Goal: Submit feedback/report problem: Submit feedback/report problem

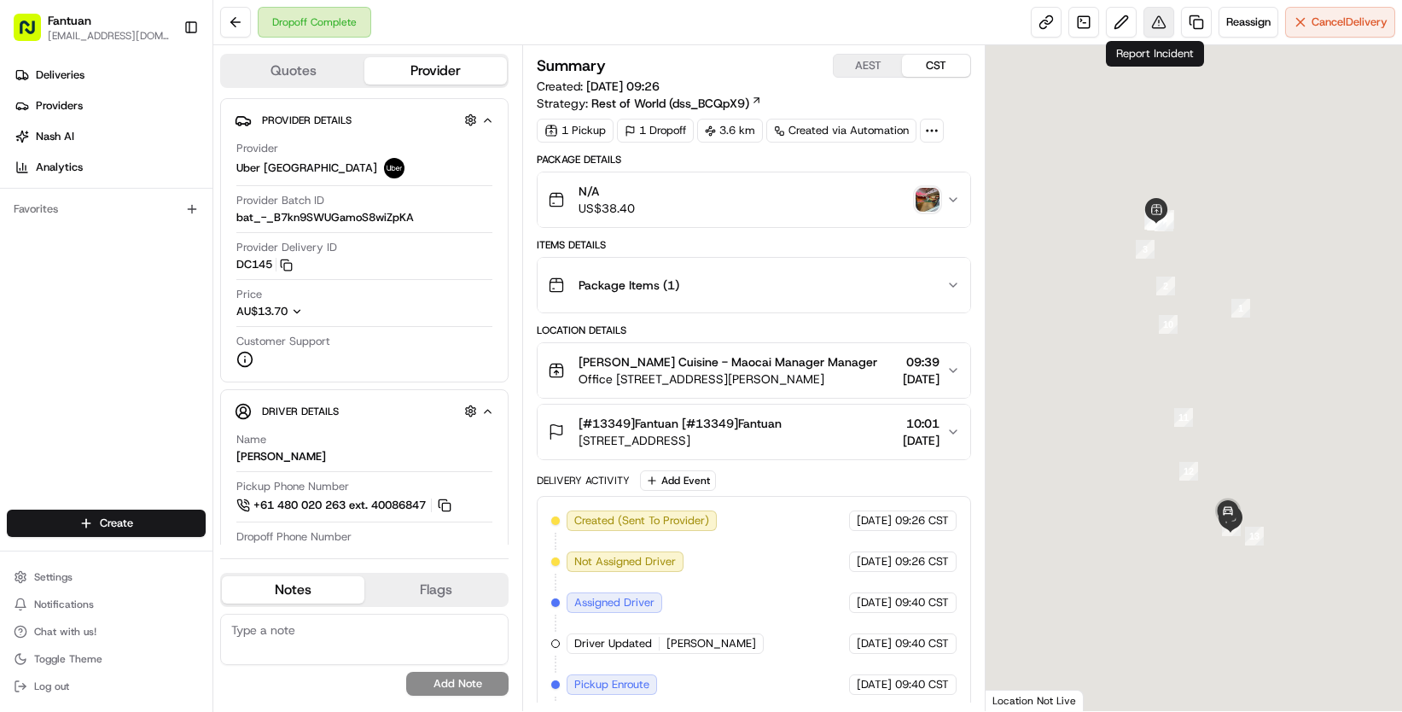
click at [1151, 20] on button at bounding box center [1159, 22] width 31 height 31
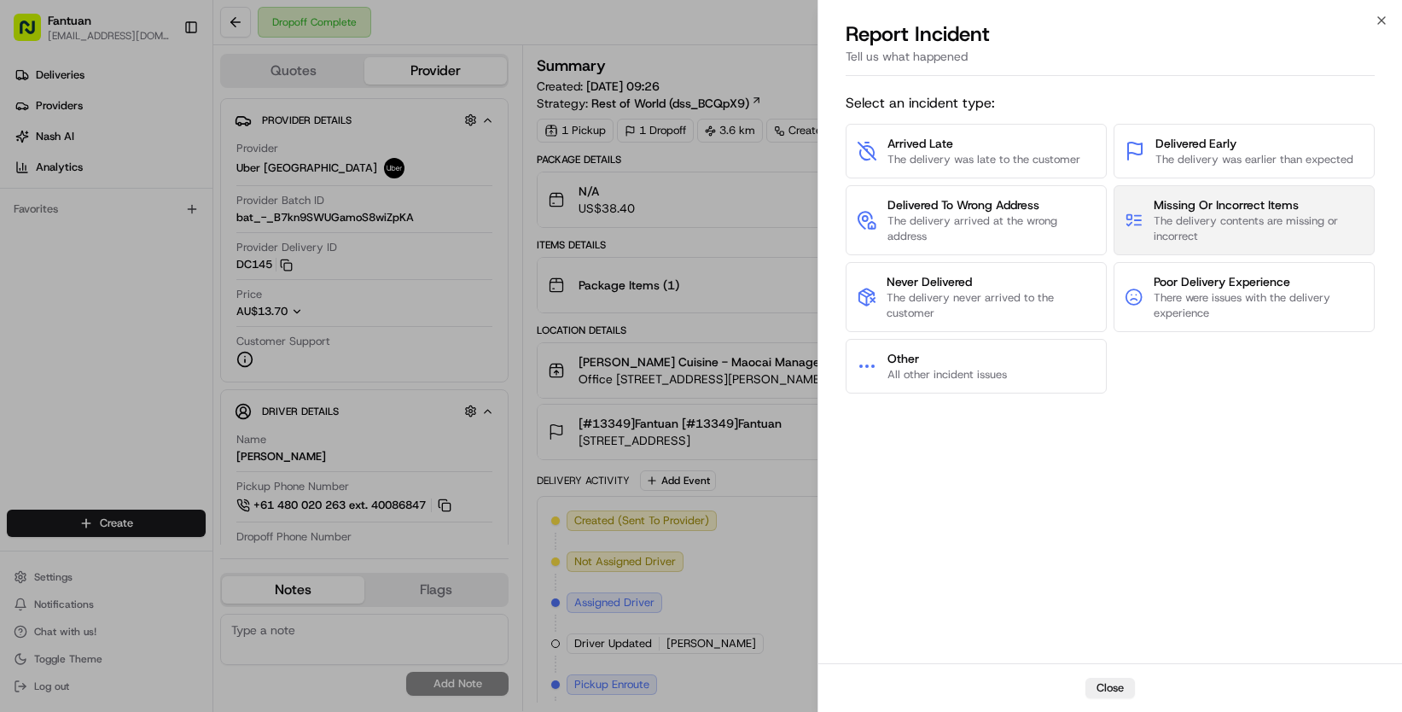
click at [1152, 224] on button "Missing Or Incorrect Items The delivery contents are missing or incorrect" at bounding box center [1244, 220] width 261 height 70
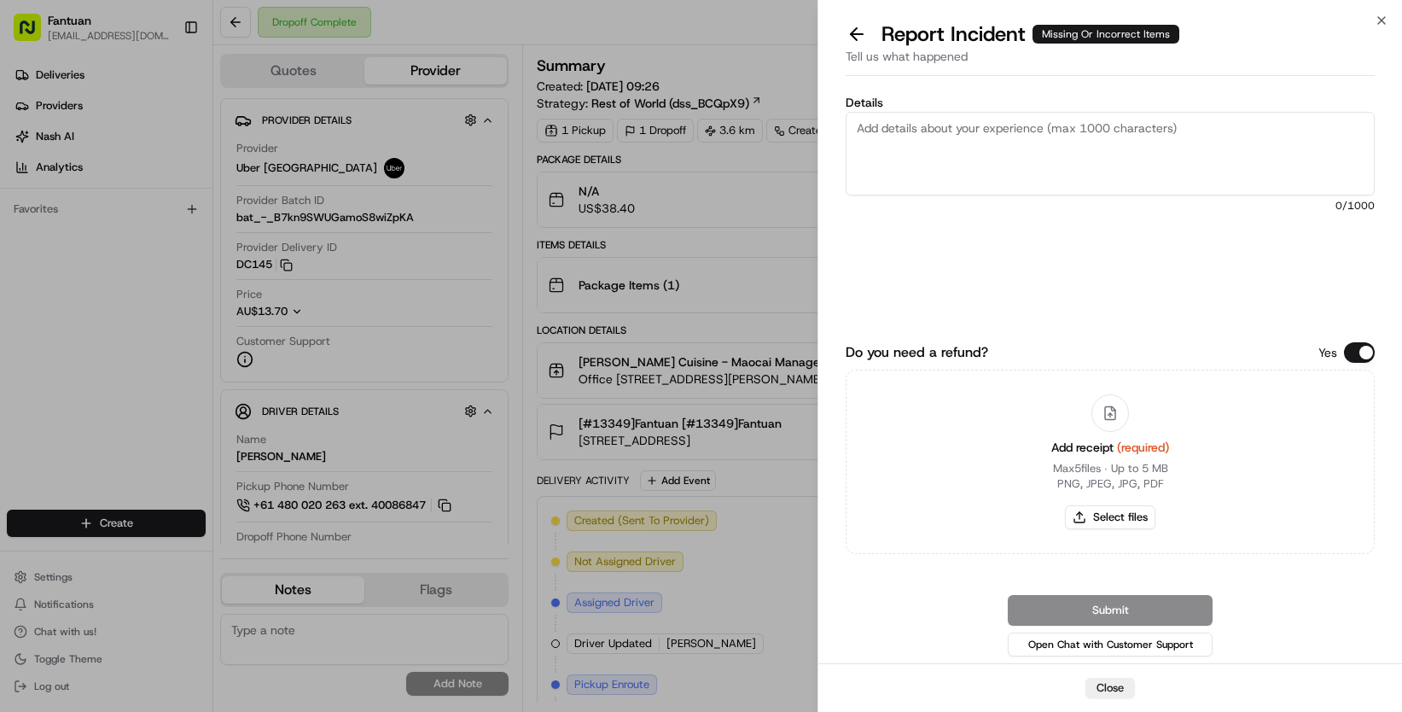
click at [1010, 167] on textarea "Details" at bounding box center [1110, 154] width 529 height 84
paste textarea "The driver delivered the entire order wrongly and swapped it with #30861"
type textarea "The driver delivered the entire order wrongly and swapped it with #30861"
click at [1104, 517] on button "Select files" at bounding box center [1110, 517] width 90 height 24
type input "C:\fakepath\1957626790486761472.jpeg"
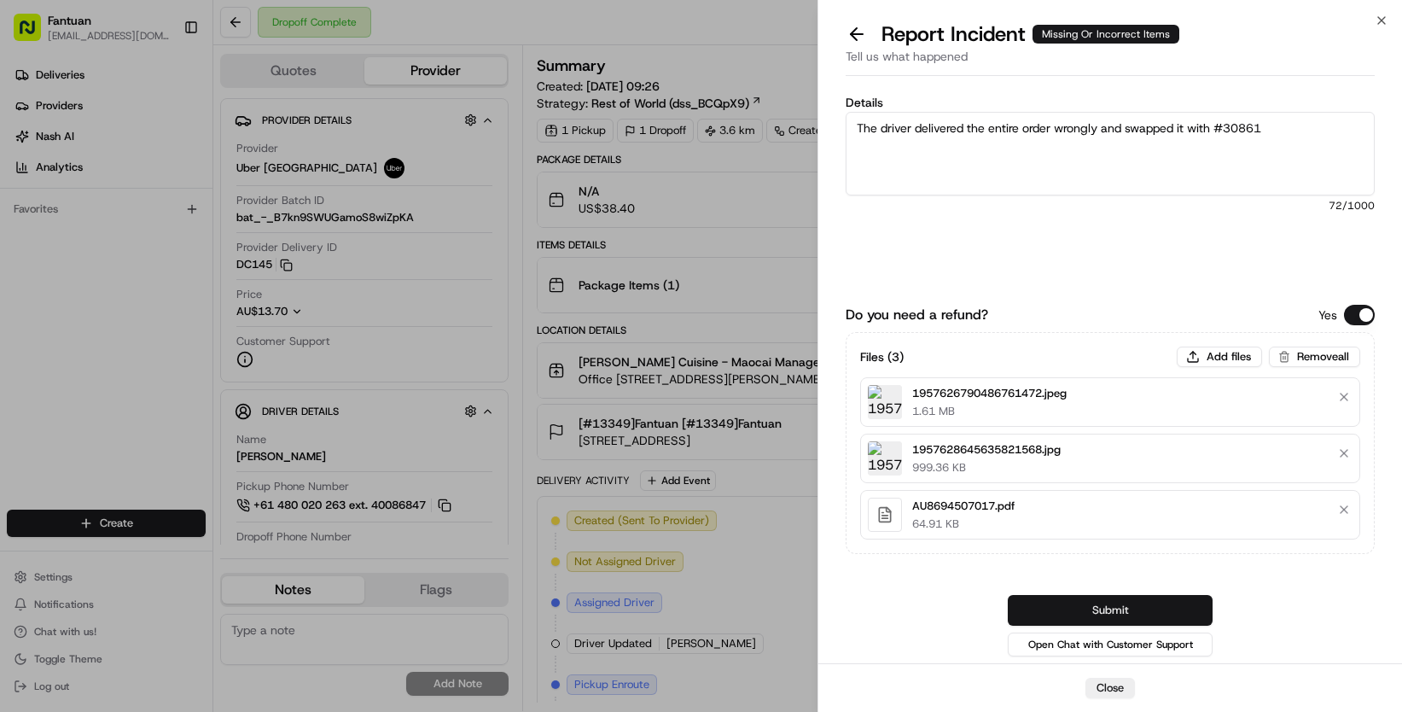
click at [1137, 620] on button "Submit" at bounding box center [1110, 610] width 205 height 31
